Goal: Task Accomplishment & Management: Use online tool/utility

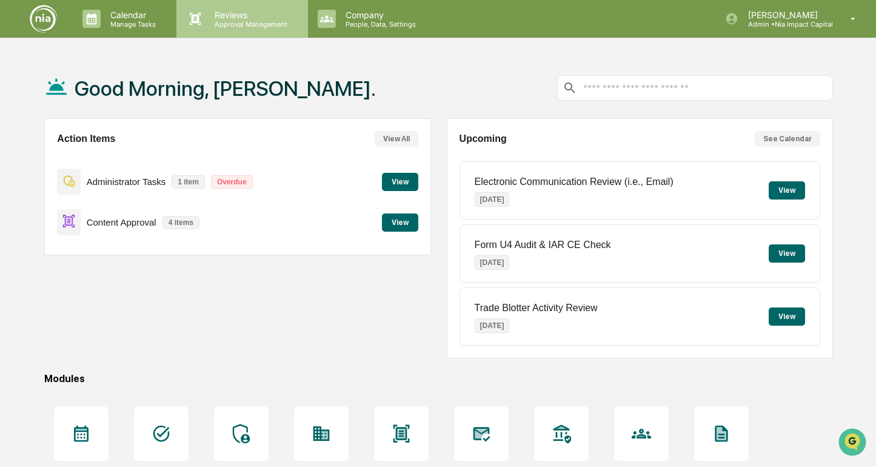
click at [235, 11] on p "Reviews" at bounding box center [249, 15] width 89 height 10
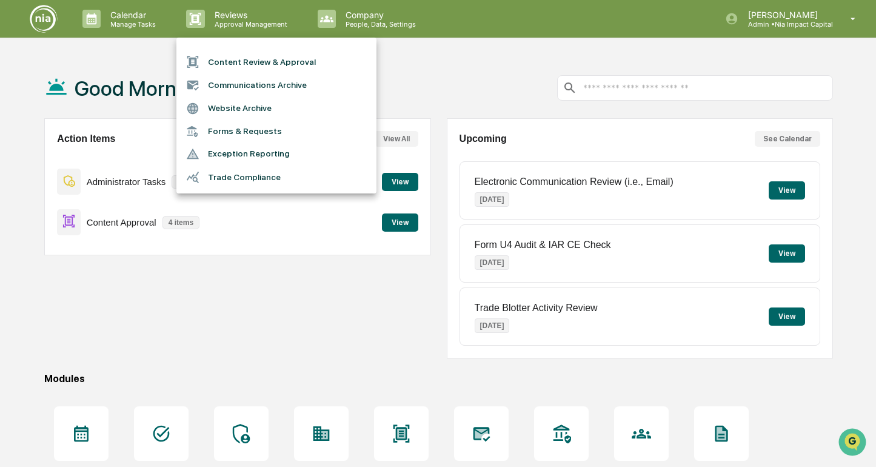
click at [265, 67] on li "Content Review & Approval" at bounding box center [276, 61] width 200 height 23
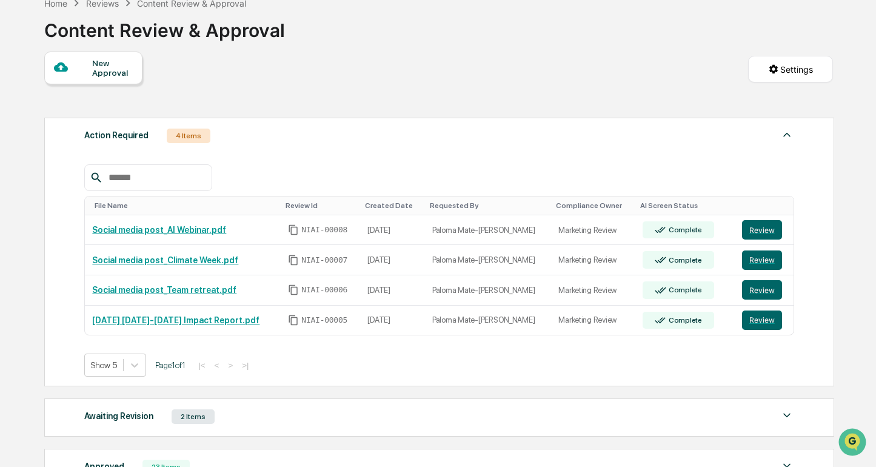
scroll to position [67, 0]
click at [756, 318] on button "Review" at bounding box center [762, 319] width 40 height 19
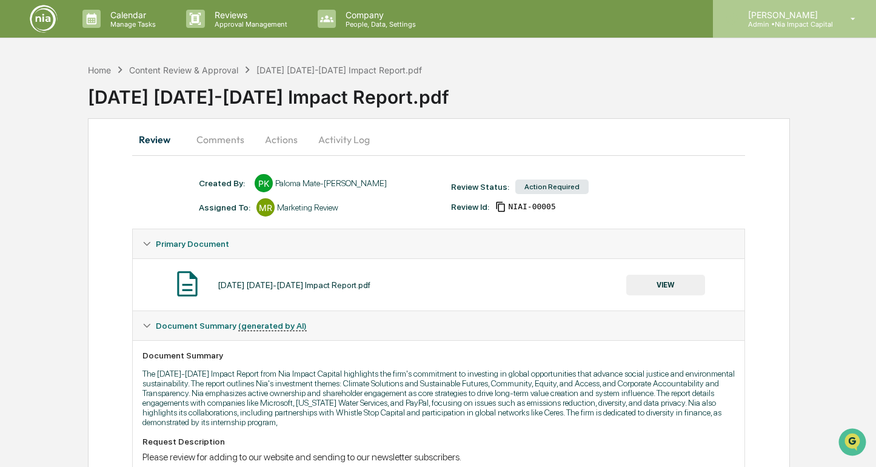
click at [803, 11] on p "[PERSON_NAME]" at bounding box center [786, 15] width 95 height 10
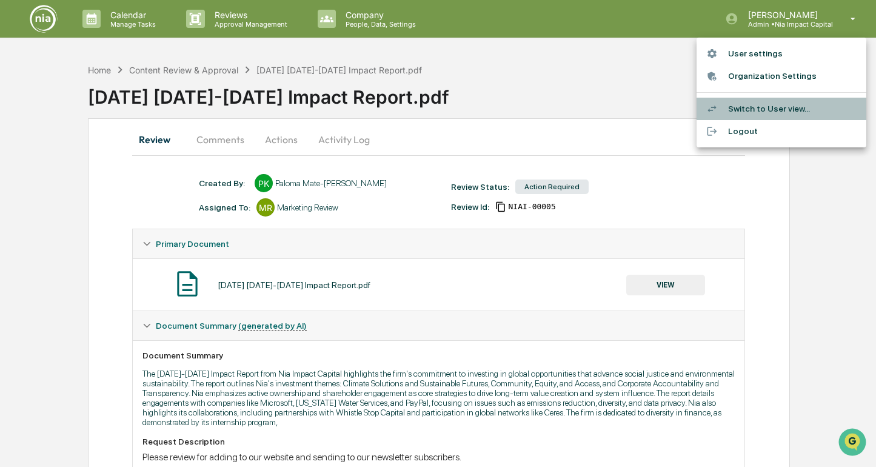
click at [775, 102] on li "Switch to User view..." at bounding box center [782, 109] width 170 height 22
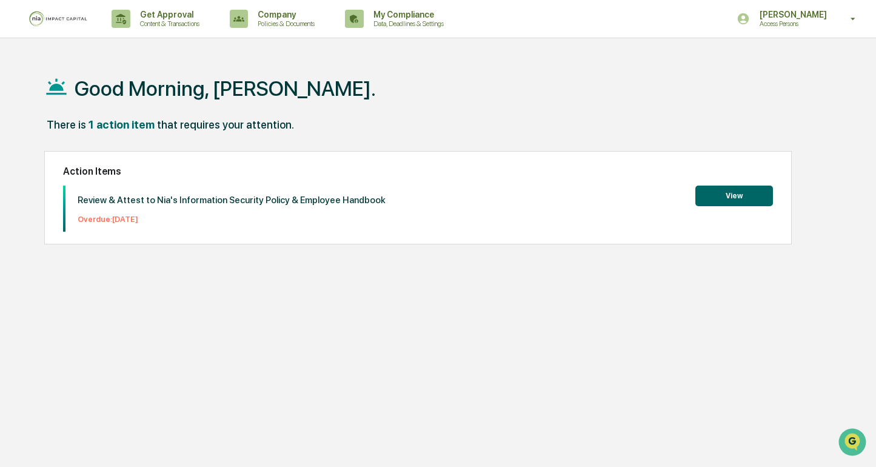
click at [720, 189] on button "View" at bounding box center [735, 196] width 78 height 21
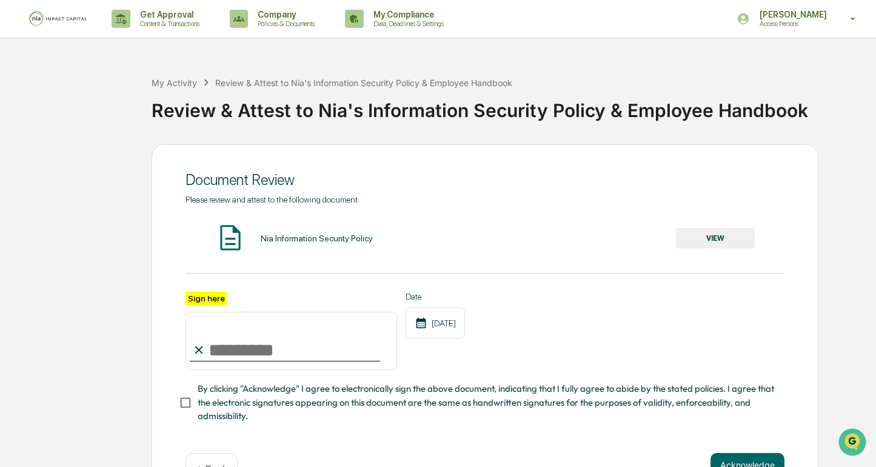
scroll to position [29, 0]
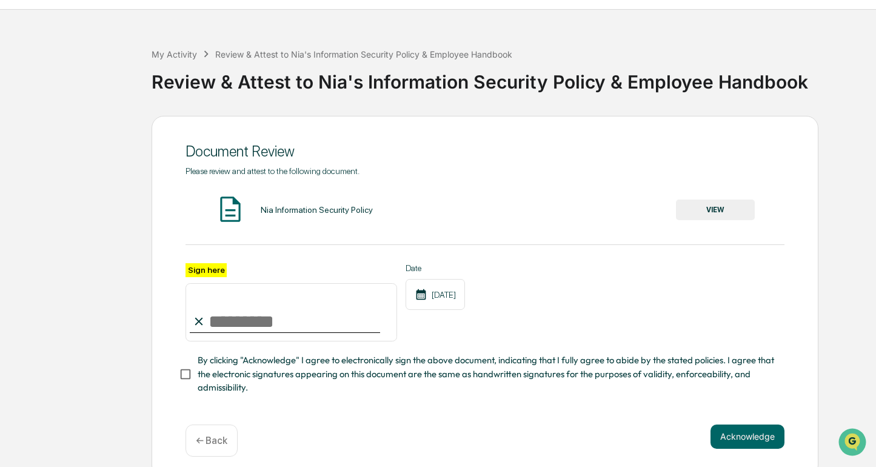
click at [729, 209] on button "VIEW" at bounding box center [715, 210] width 79 height 21
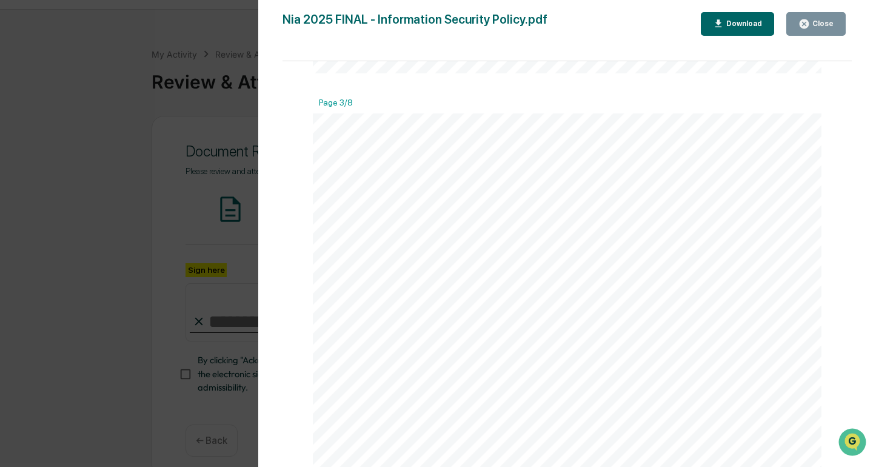
scroll to position [1303, 0]
click at [805, 27] on icon "button" at bounding box center [804, 23] width 9 height 9
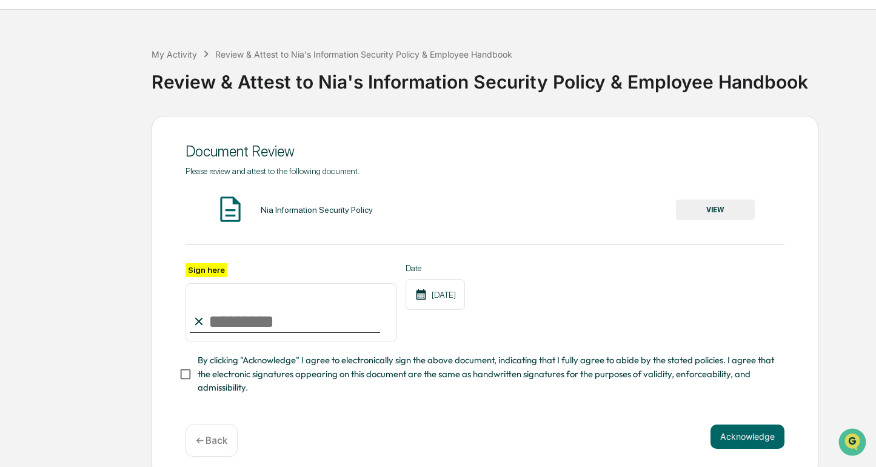
scroll to position [38, 0]
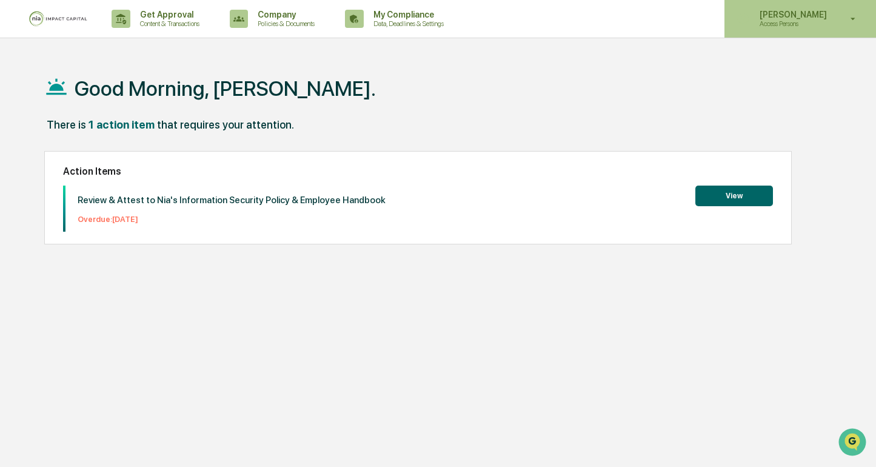
click at [802, 5] on div "Nicole Dodson Access Persons" at bounding box center [801, 19] width 152 height 38
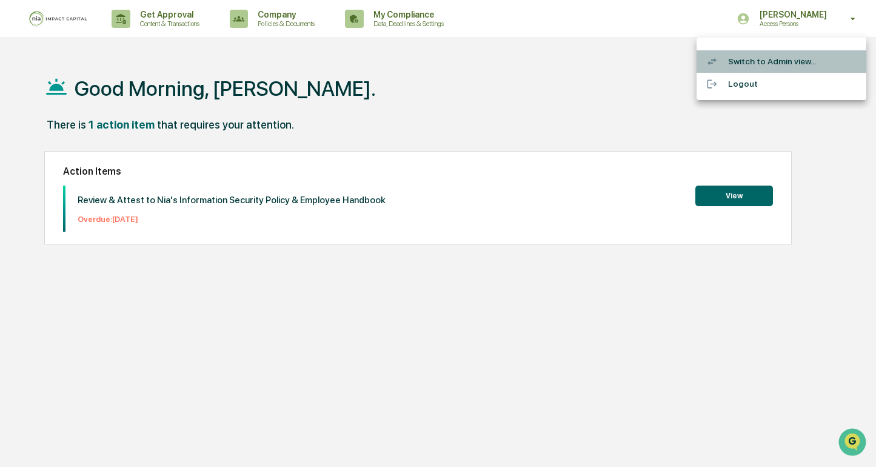
click at [782, 67] on li "Switch to Admin view..." at bounding box center [782, 61] width 170 height 22
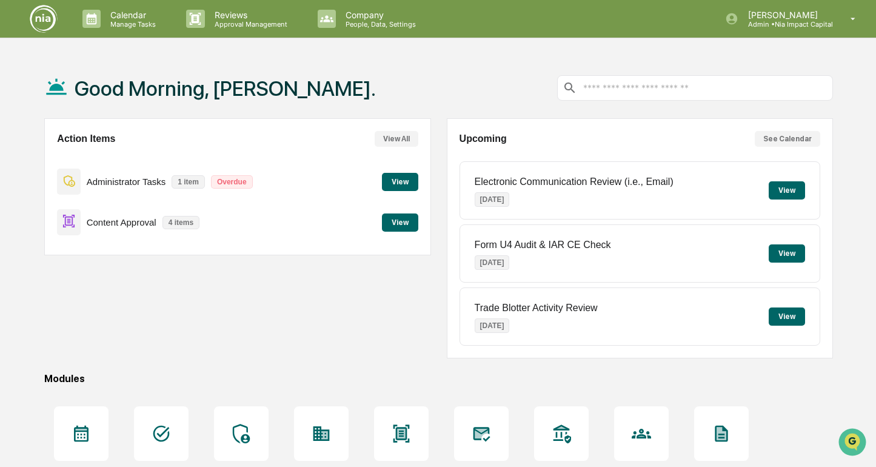
click at [396, 185] on button "View" at bounding box center [400, 182] width 36 height 18
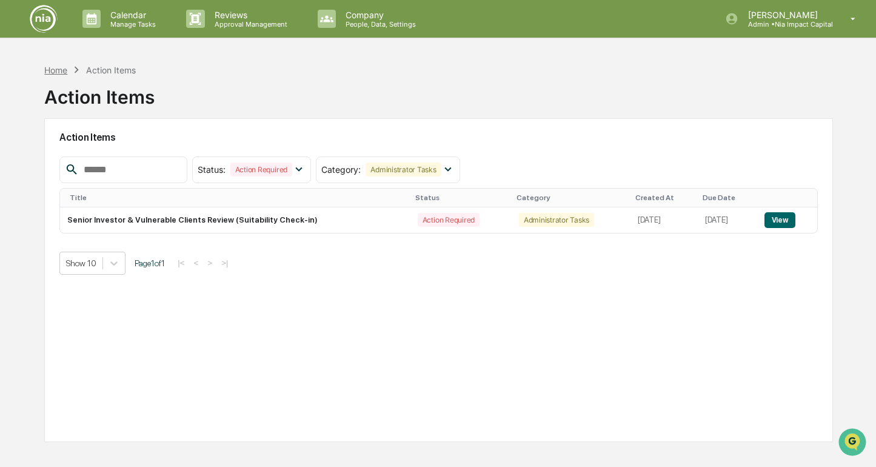
click at [46, 73] on div "Home" at bounding box center [55, 70] width 23 height 10
